Goal: Book appointment/travel/reservation

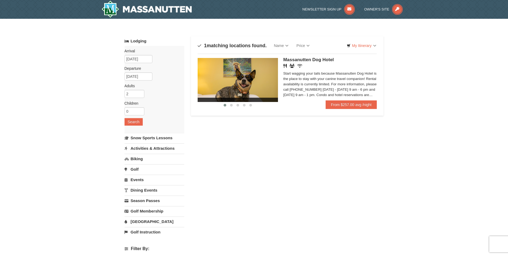
click at [157, 147] on link "Activities & Attractions" at bounding box center [155, 148] width 60 height 10
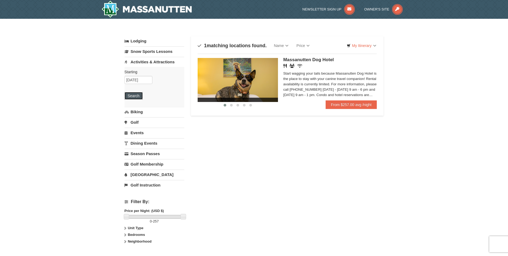
click at [132, 94] on button "Search" at bounding box center [134, 96] width 18 height 8
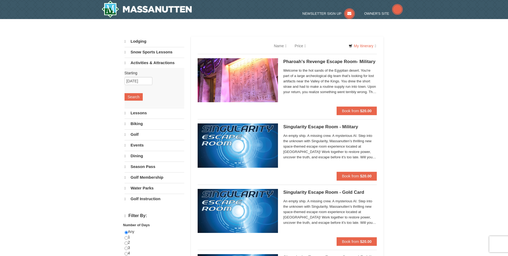
select select "10"
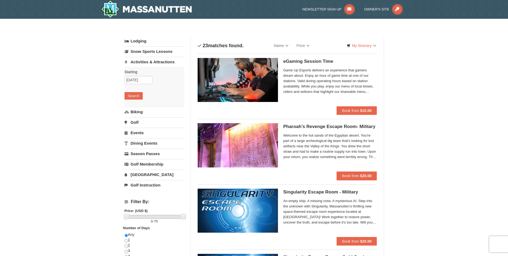
click at [133, 131] on link "Events" at bounding box center [155, 133] width 60 height 10
